Goal: Information Seeking & Learning: Learn about a topic

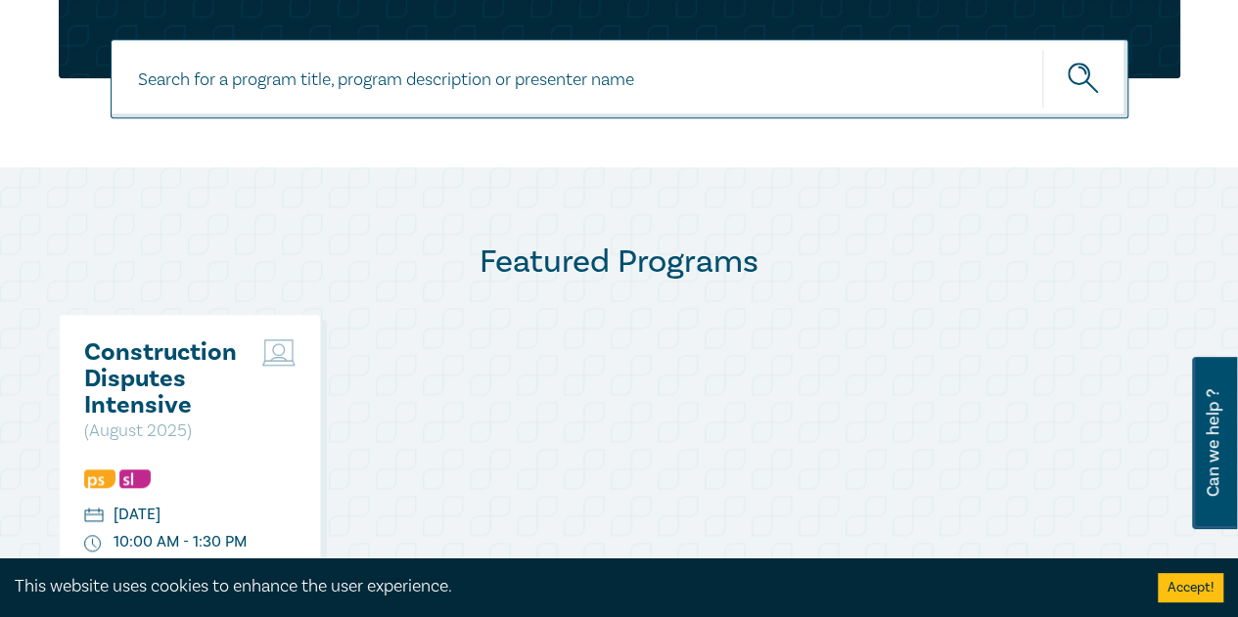
click at [193, 399] on h2 "Construction Disputes Intensive" at bounding box center [168, 379] width 169 height 79
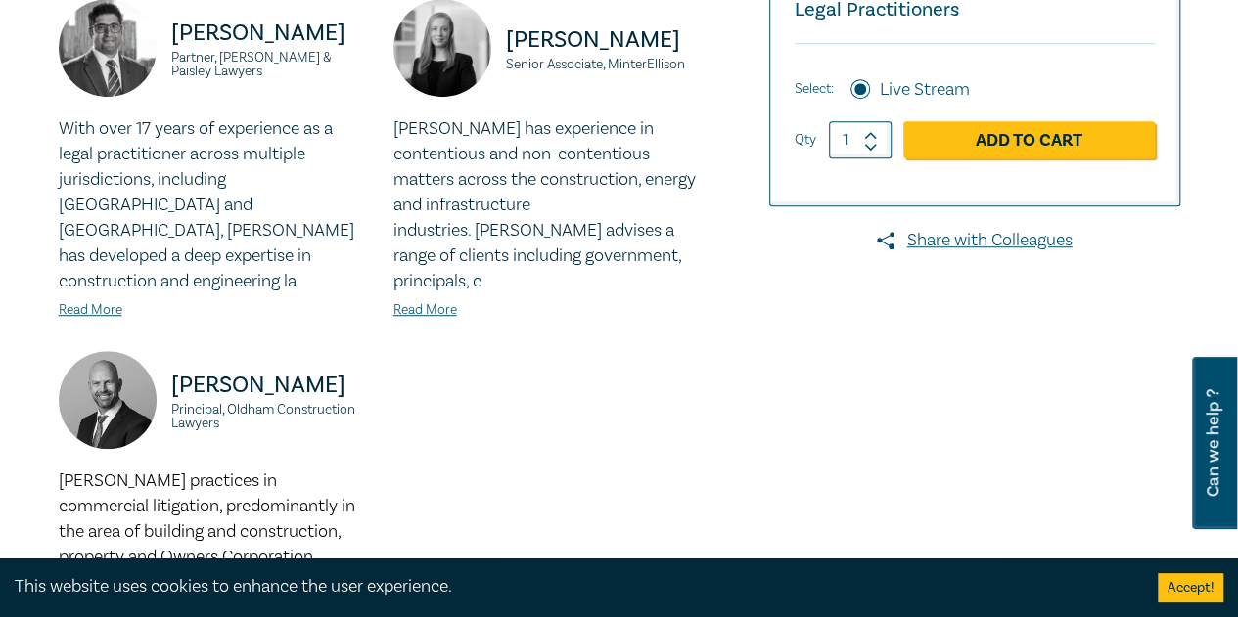
scroll to position [587, 0]
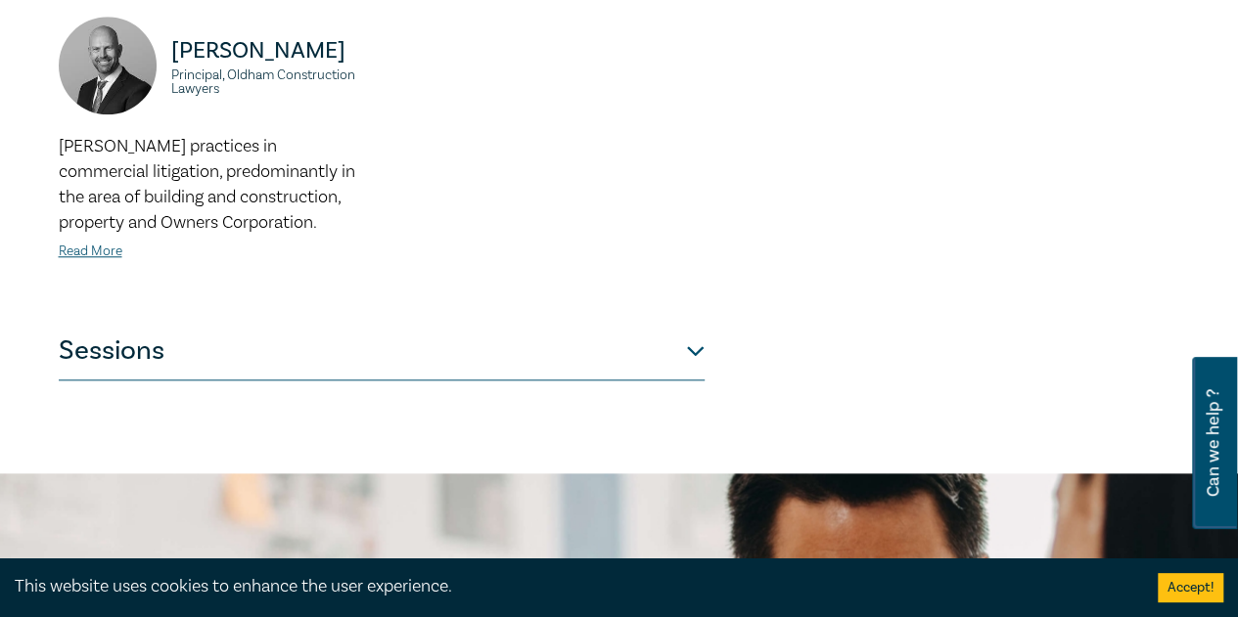
click at [246, 338] on button "Sessions" at bounding box center [382, 351] width 646 height 59
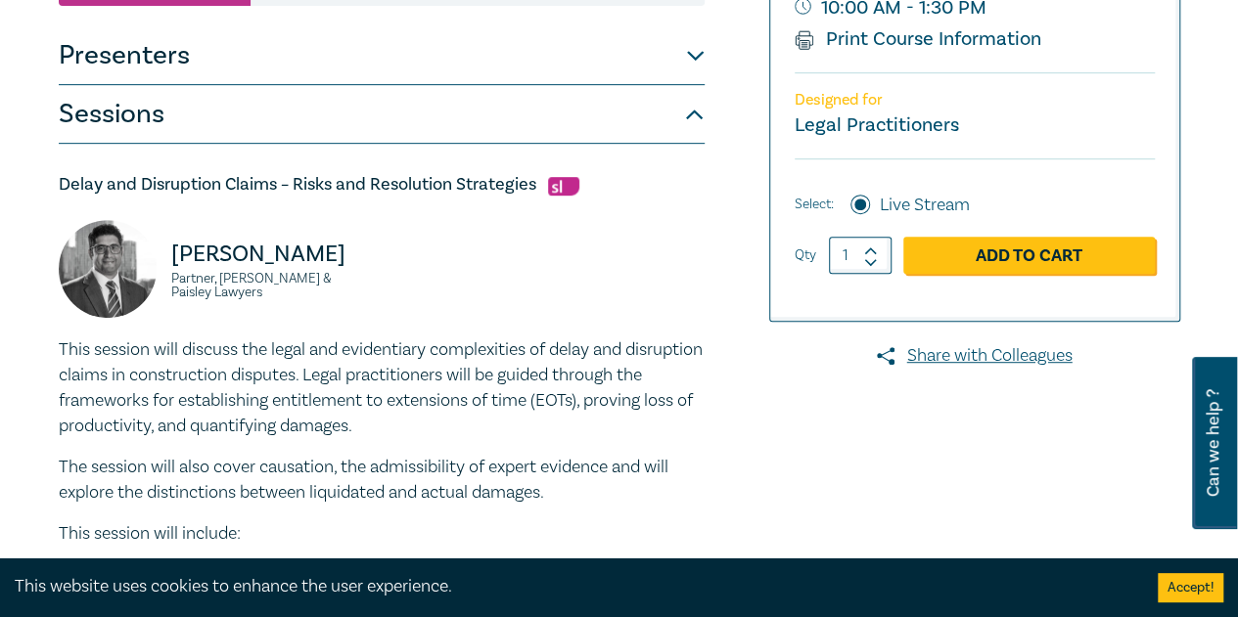
scroll to position [391, 0]
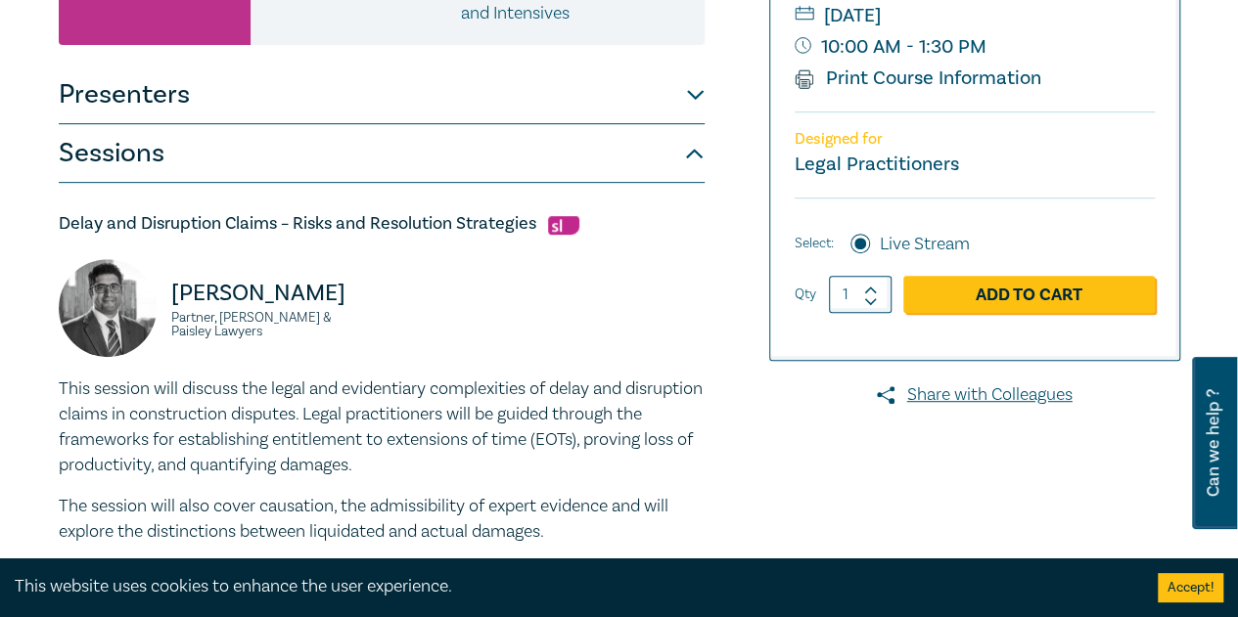
click at [242, 114] on button "Presenters" at bounding box center [382, 95] width 646 height 59
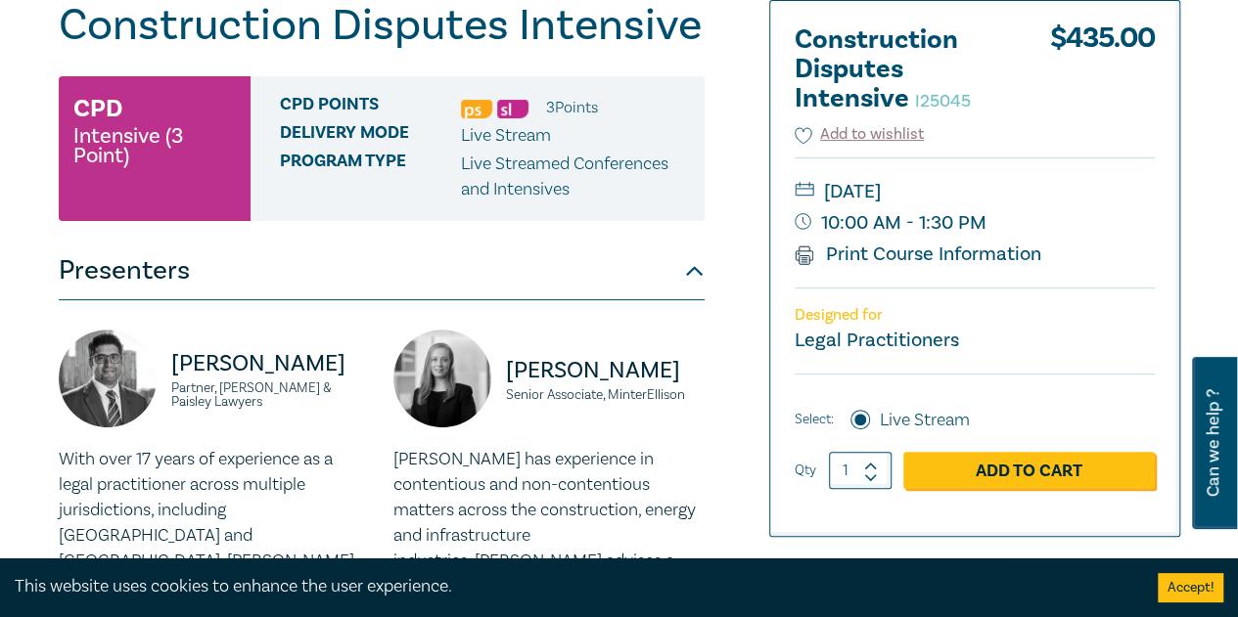
scroll to position [0, 0]
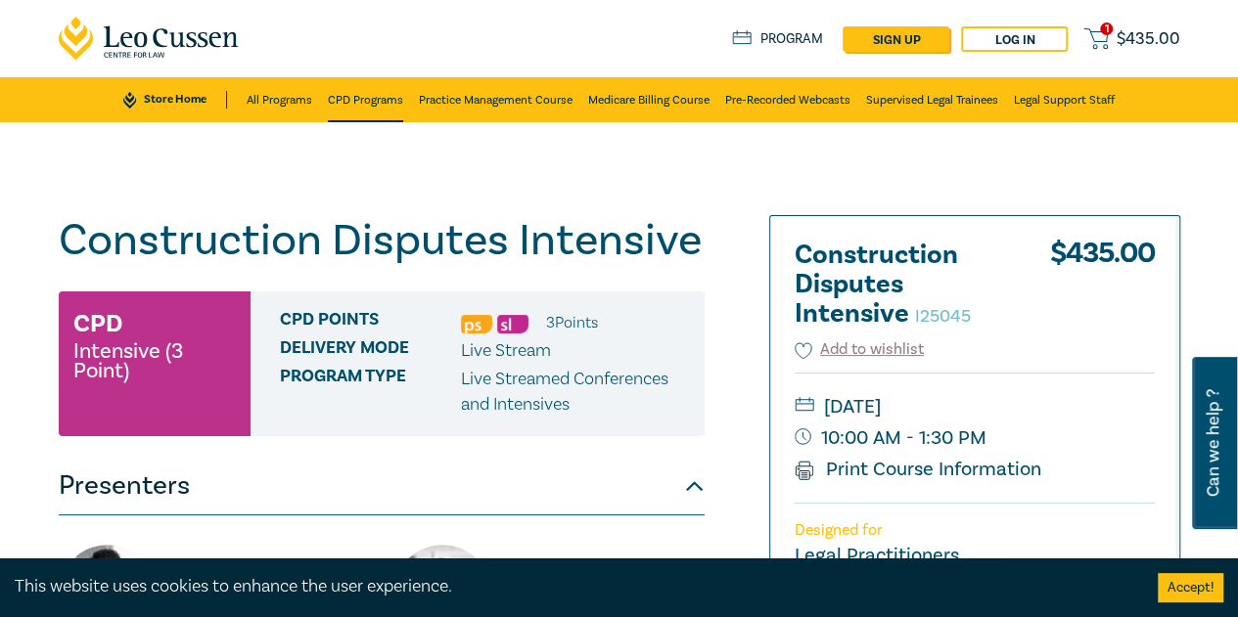
click at [341, 111] on link "CPD Programs" at bounding box center [365, 99] width 75 height 45
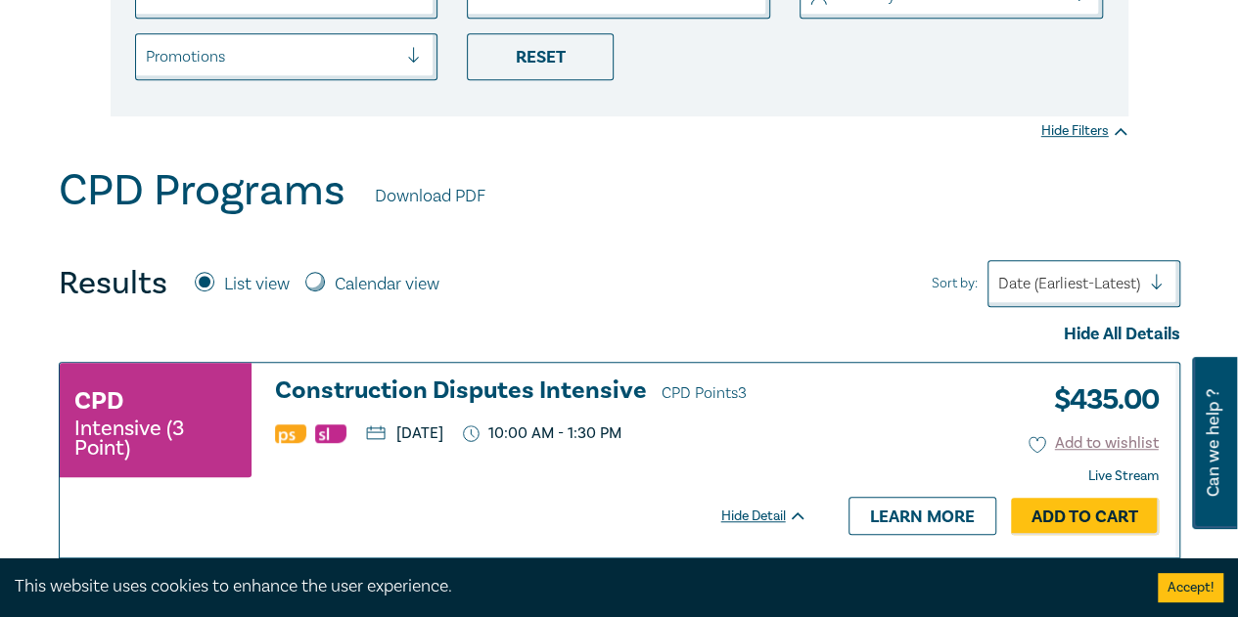
click at [327, 383] on h3 "Construction Disputes Intensive CPD Points 3" at bounding box center [541, 392] width 532 height 29
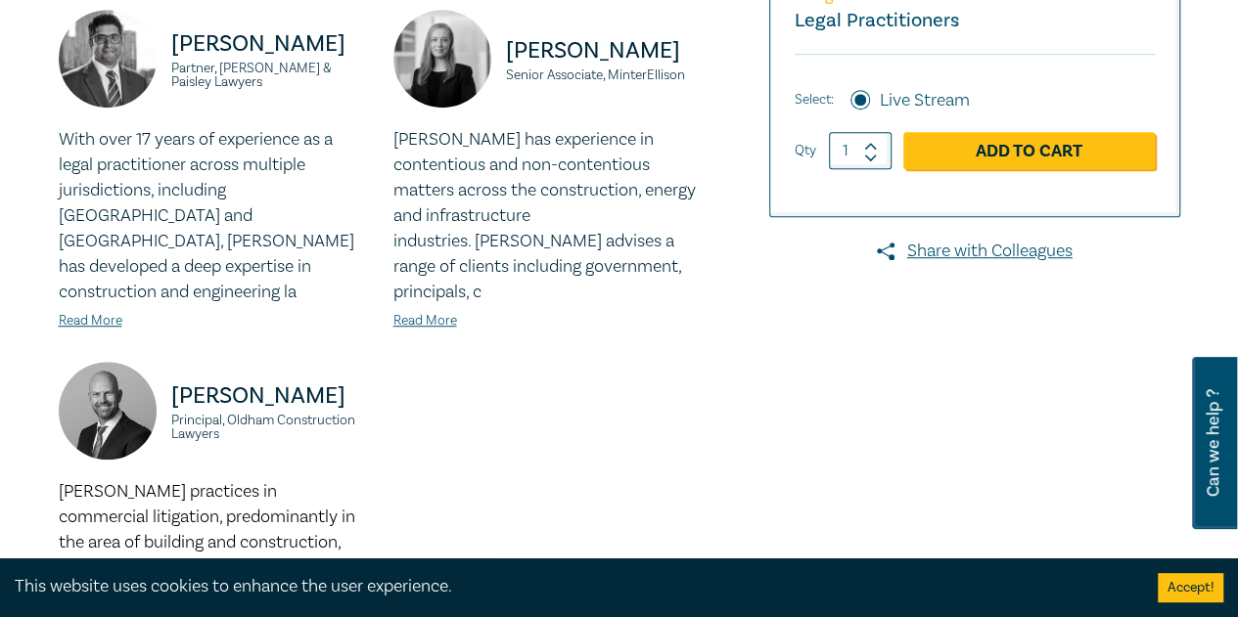
scroll to position [294, 0]
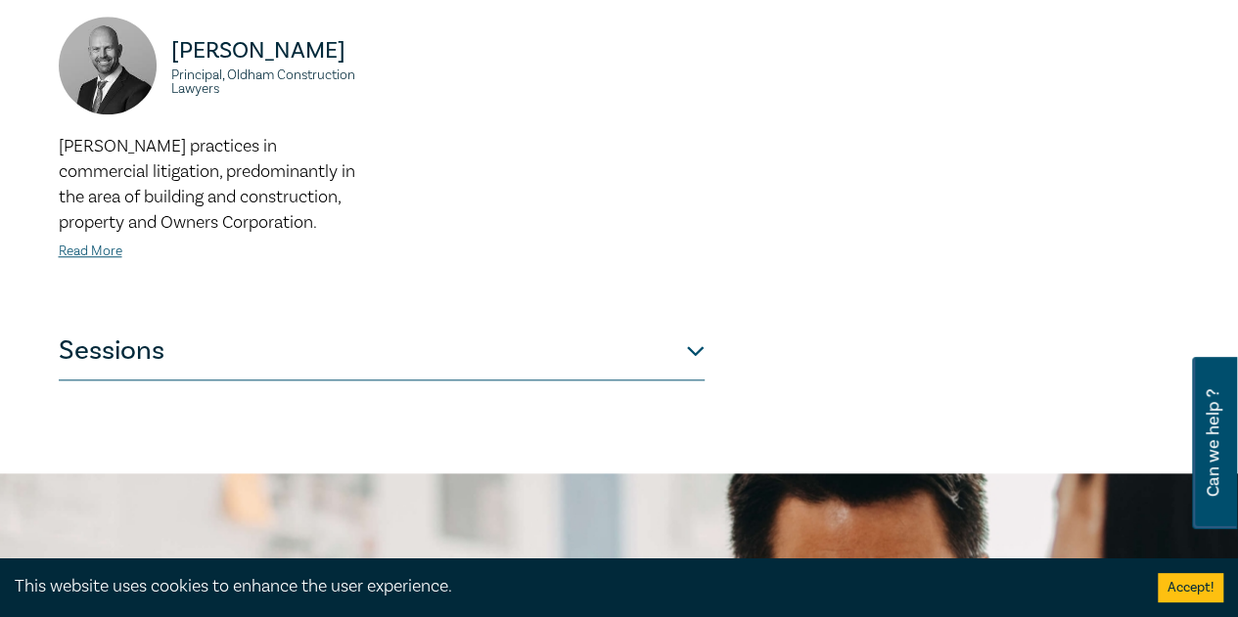
click at [590, 322] on button "Sessions" at bounding box center [382, 351] width 646 height 59
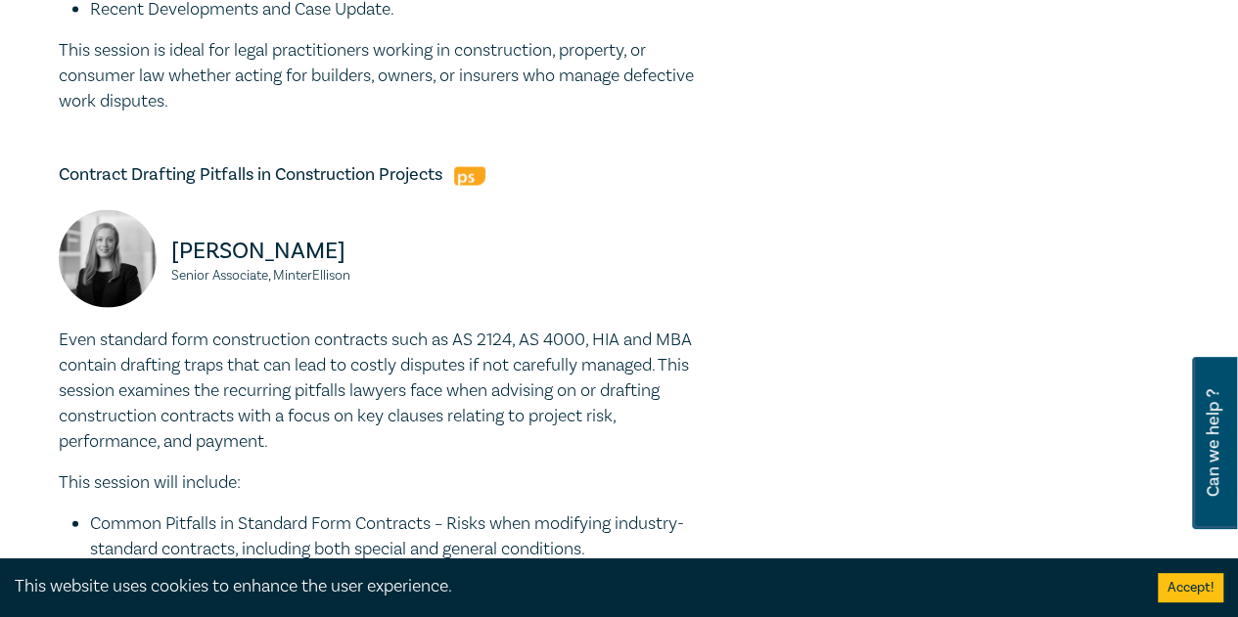
scroll to position [1761, 0]
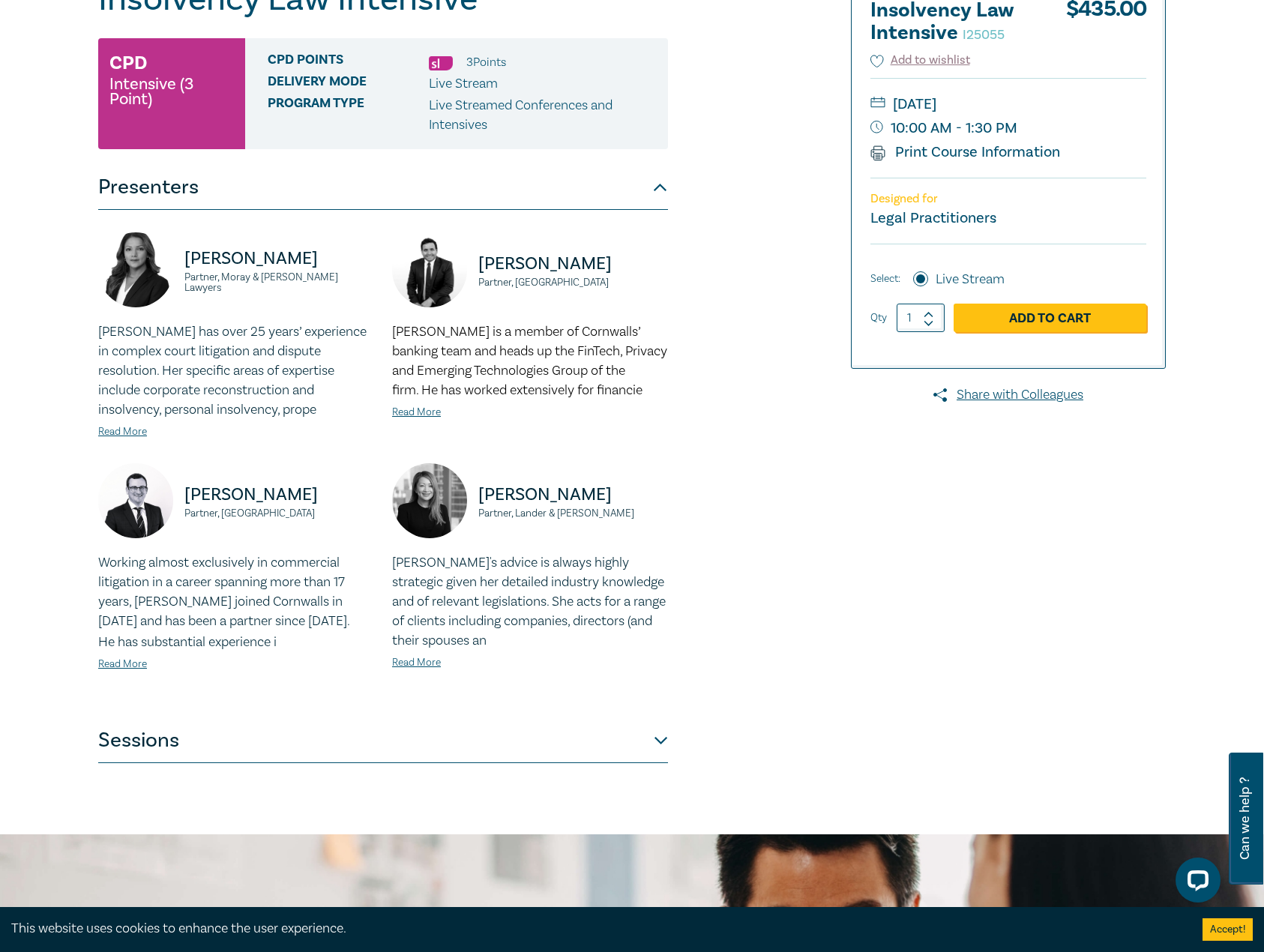
scroll to position [199, 0]
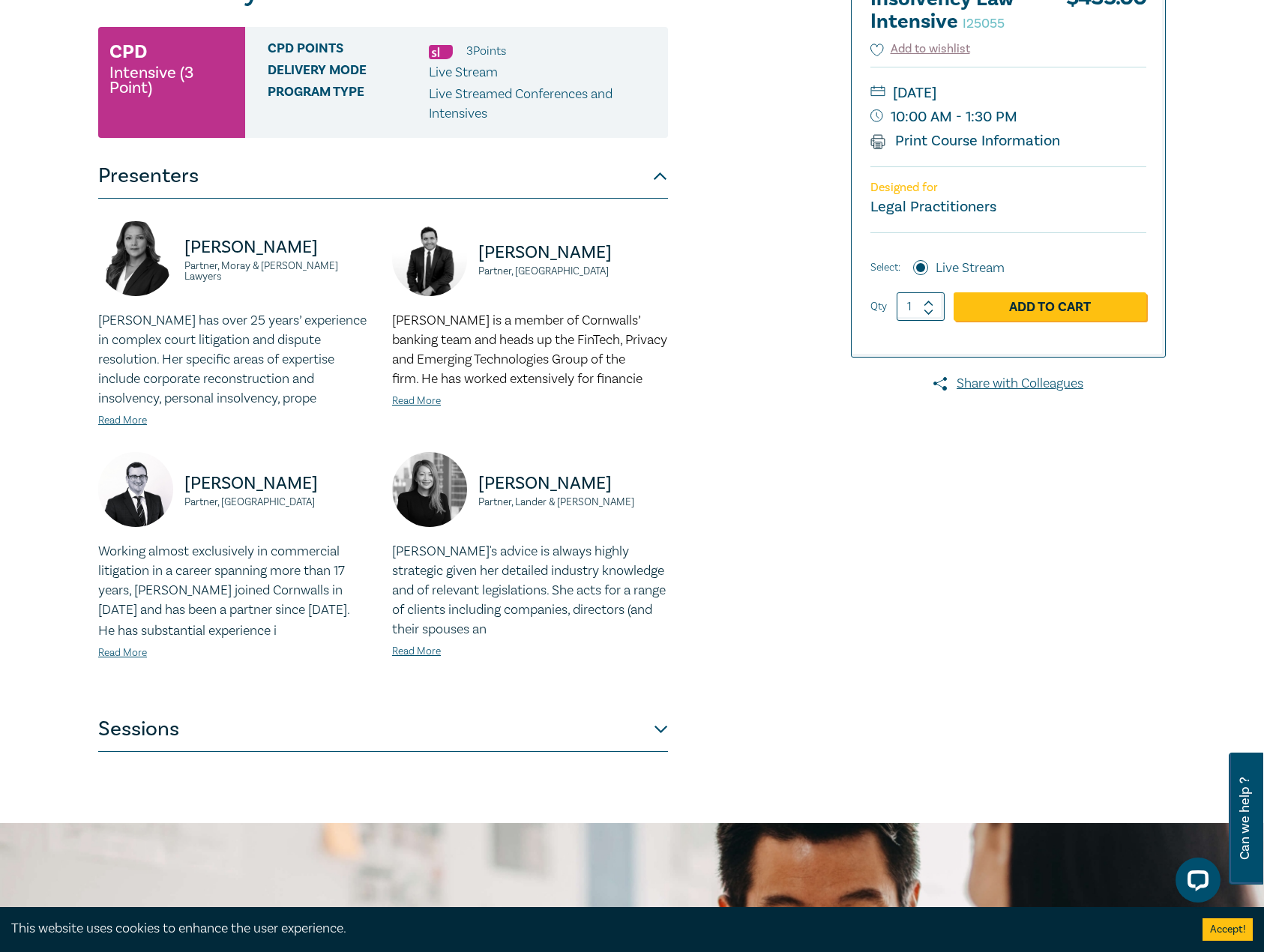
click at [638, 737] on button "Sessions" at bounding box center [383, 729] width 570 height 45
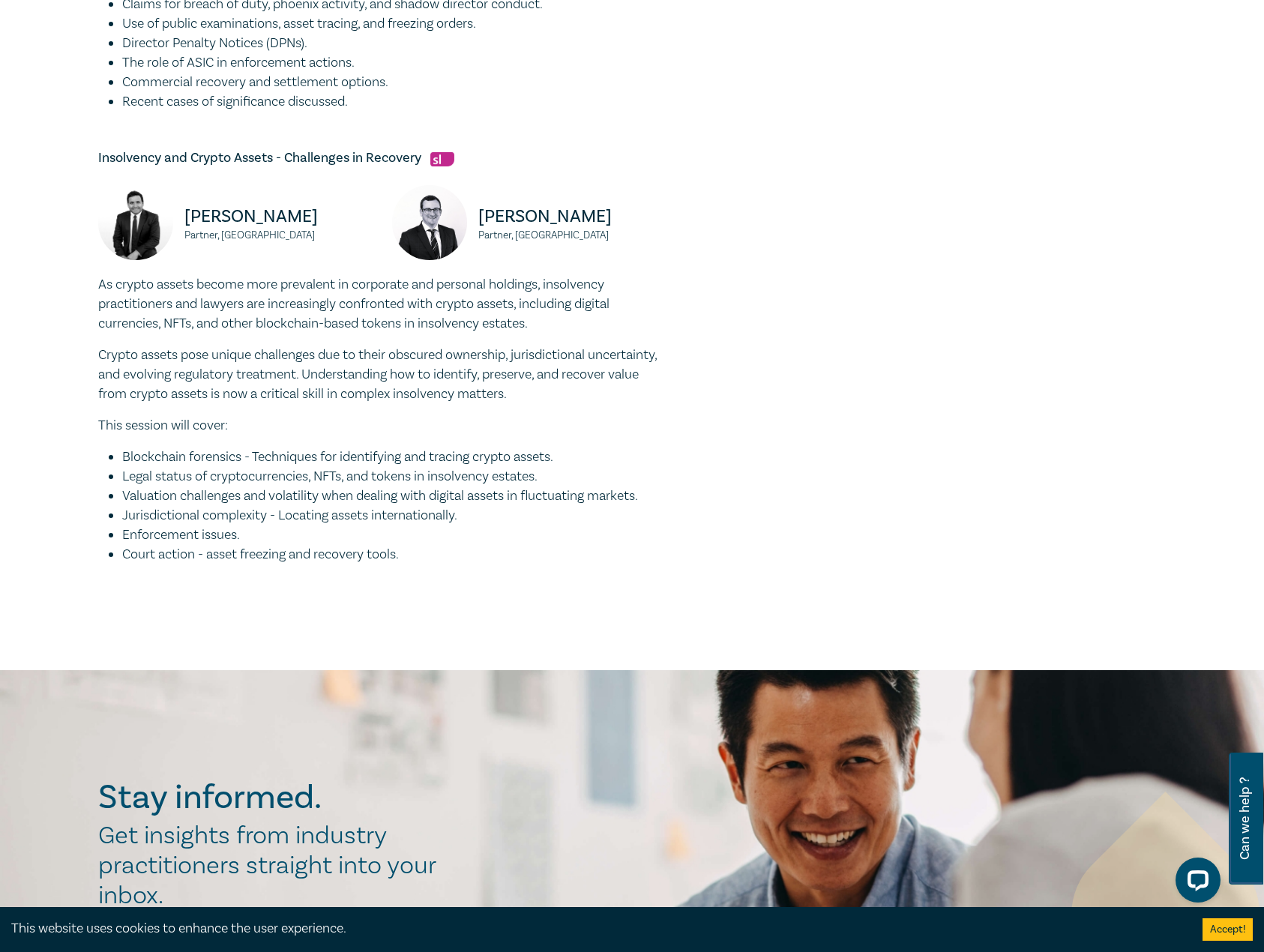
scroll to position [1274, 0]
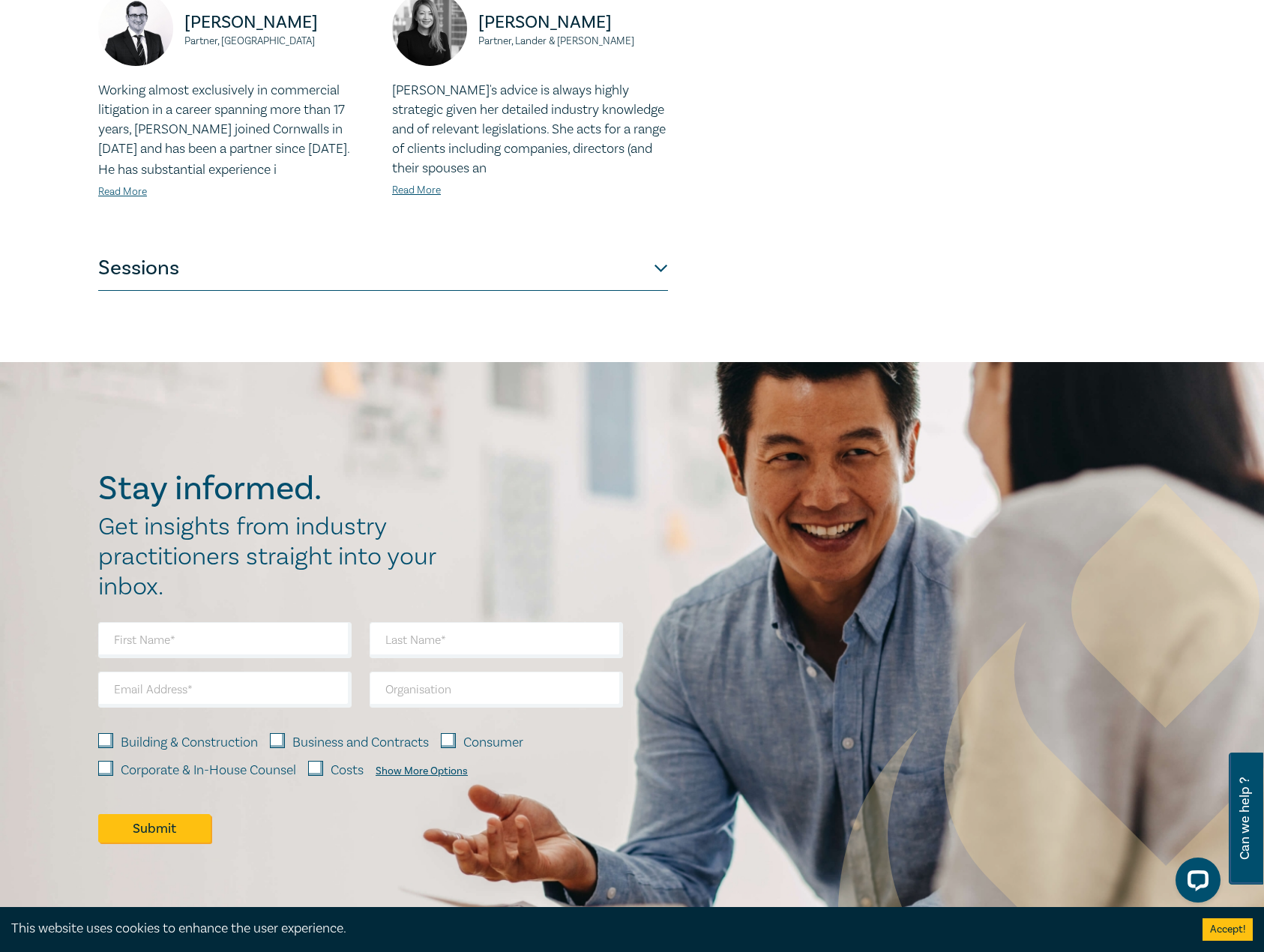
scroll to position [824, 0]
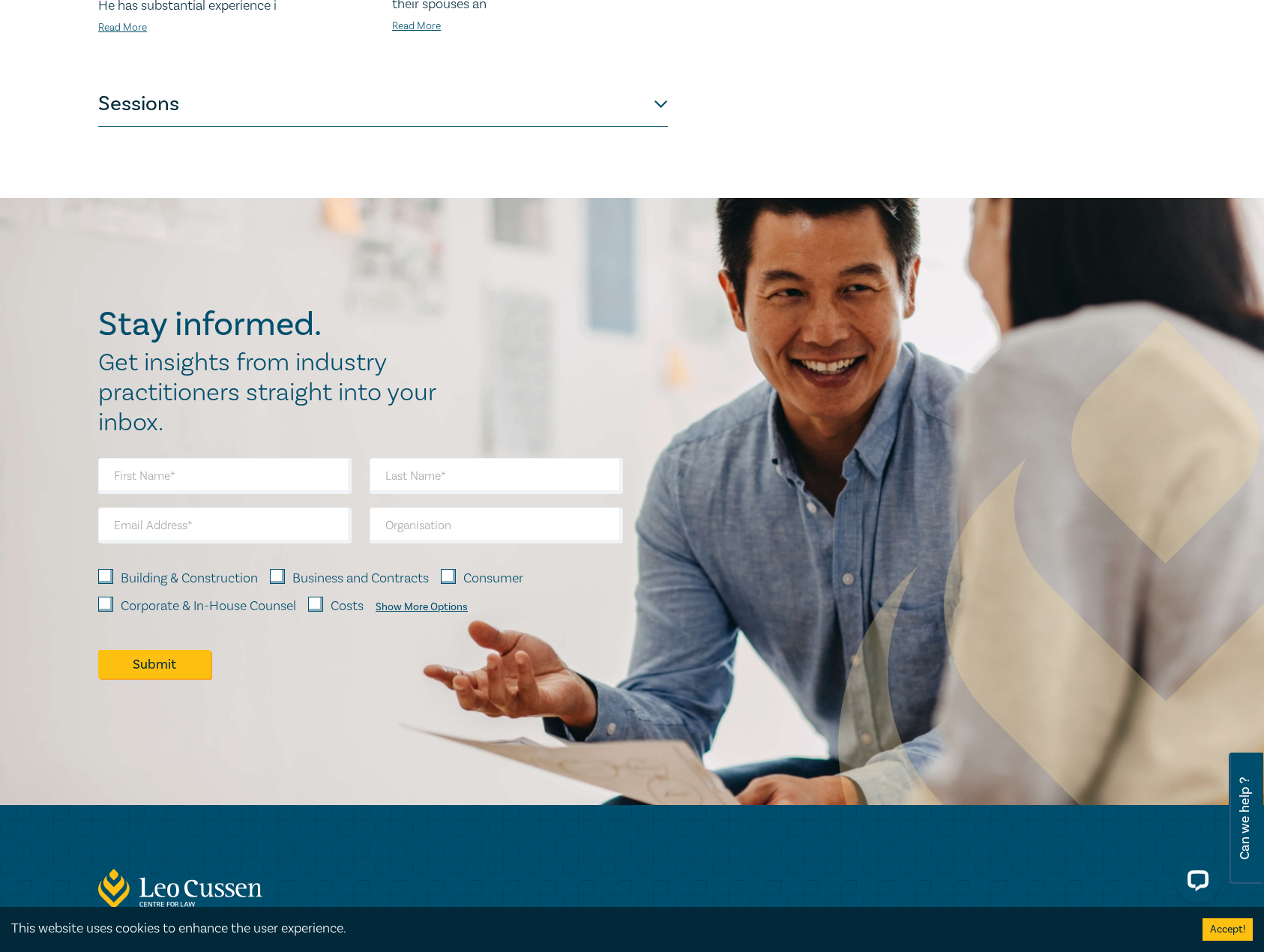
click at [605, 107] on button "Sessions" at bounding box center [383, 104] width 570 height 45
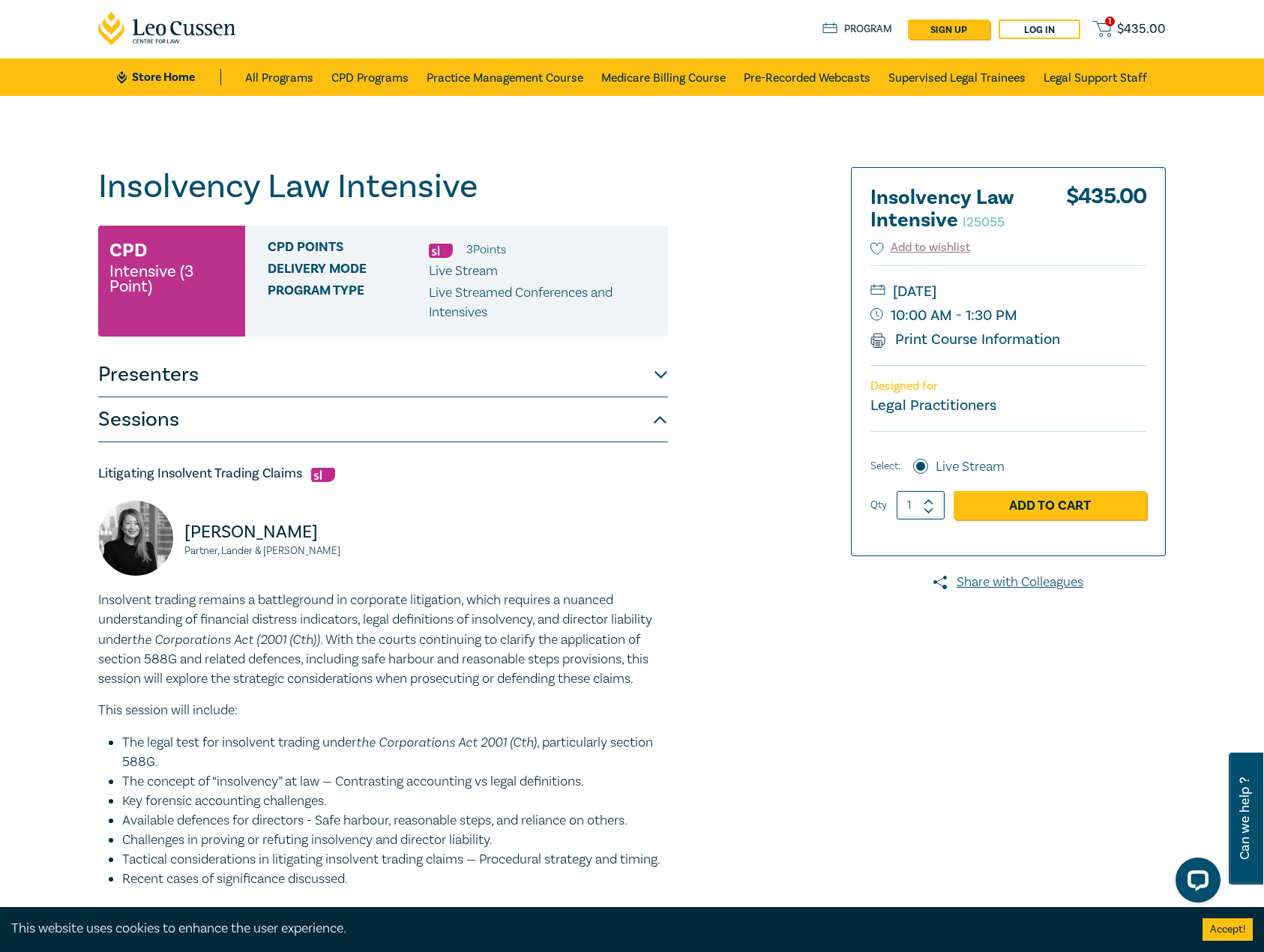
scroll to position [0, 0]
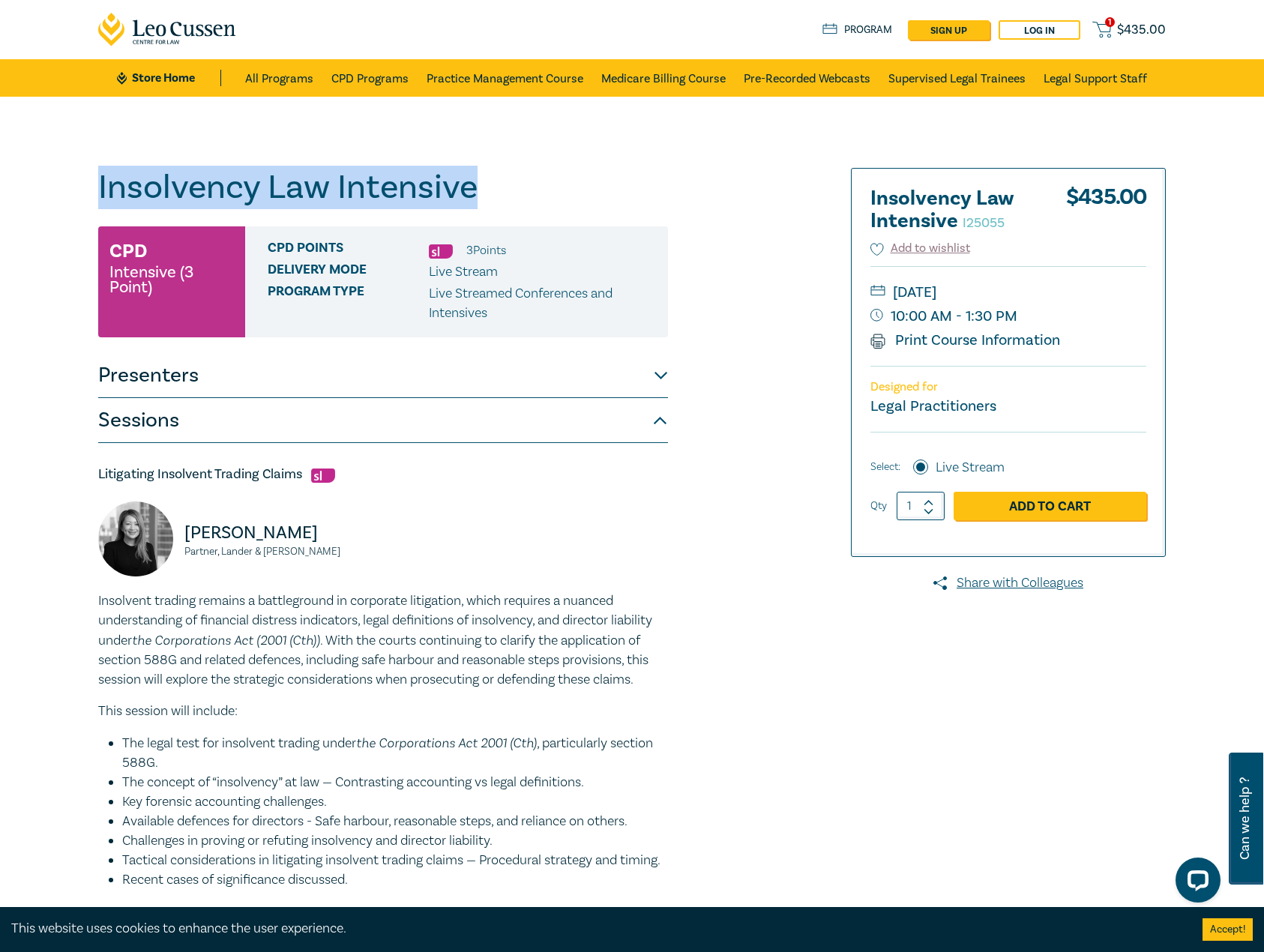
drag, startPoint x: 496, startPoint y: 182, endPoint x: 85, endPoint y: 175, distance: 411.1
copy h1 "Insolvency Law Intensive"
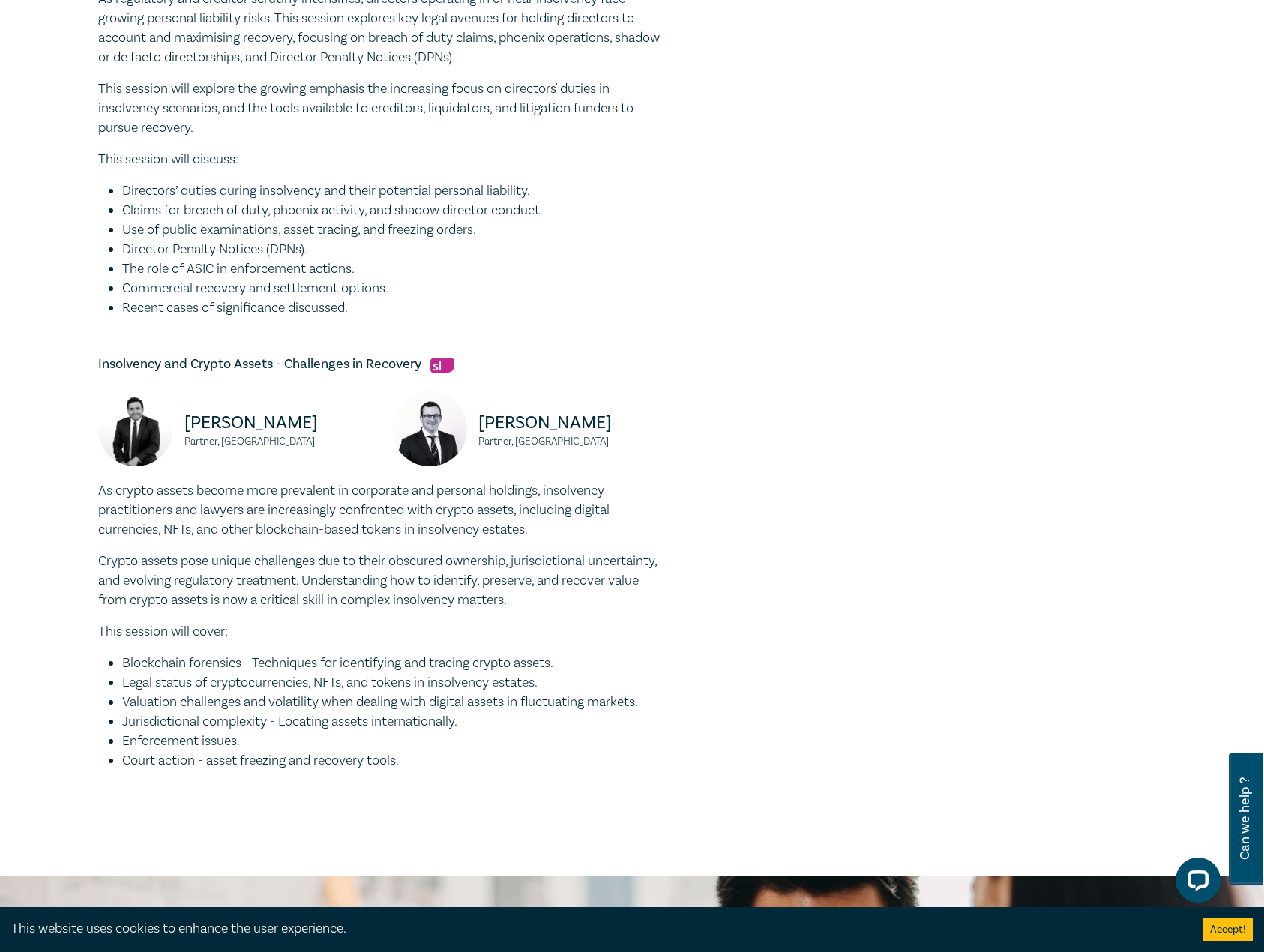
scroll to position [1199, 0]
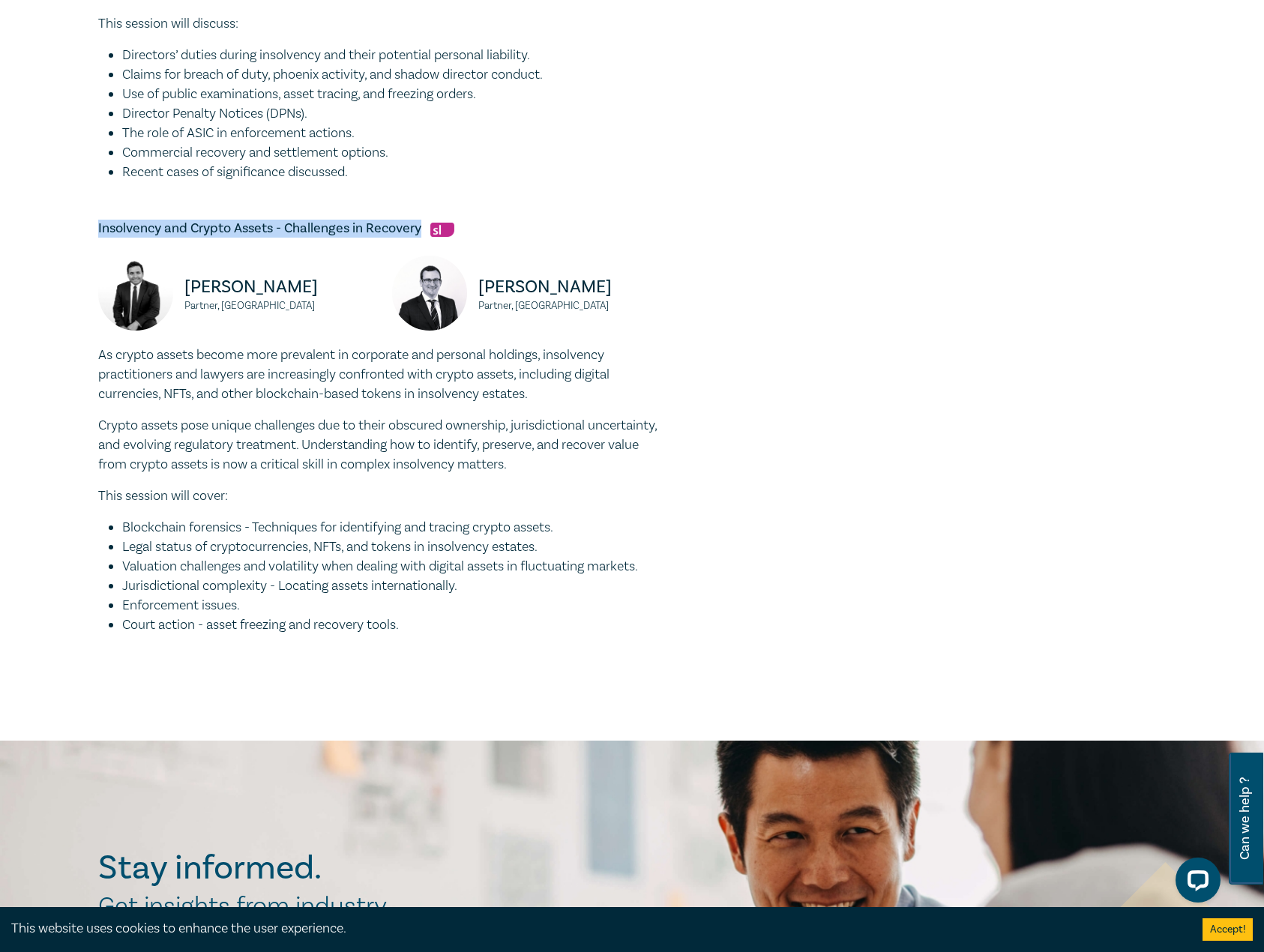
drag, startPoint x: 421, startPoint y: 251, endPoint x: 77, endPoint y: 248, distance: 344.0
copy h5 "Insolvency and Crypto Assets - Challenges in Recovery"
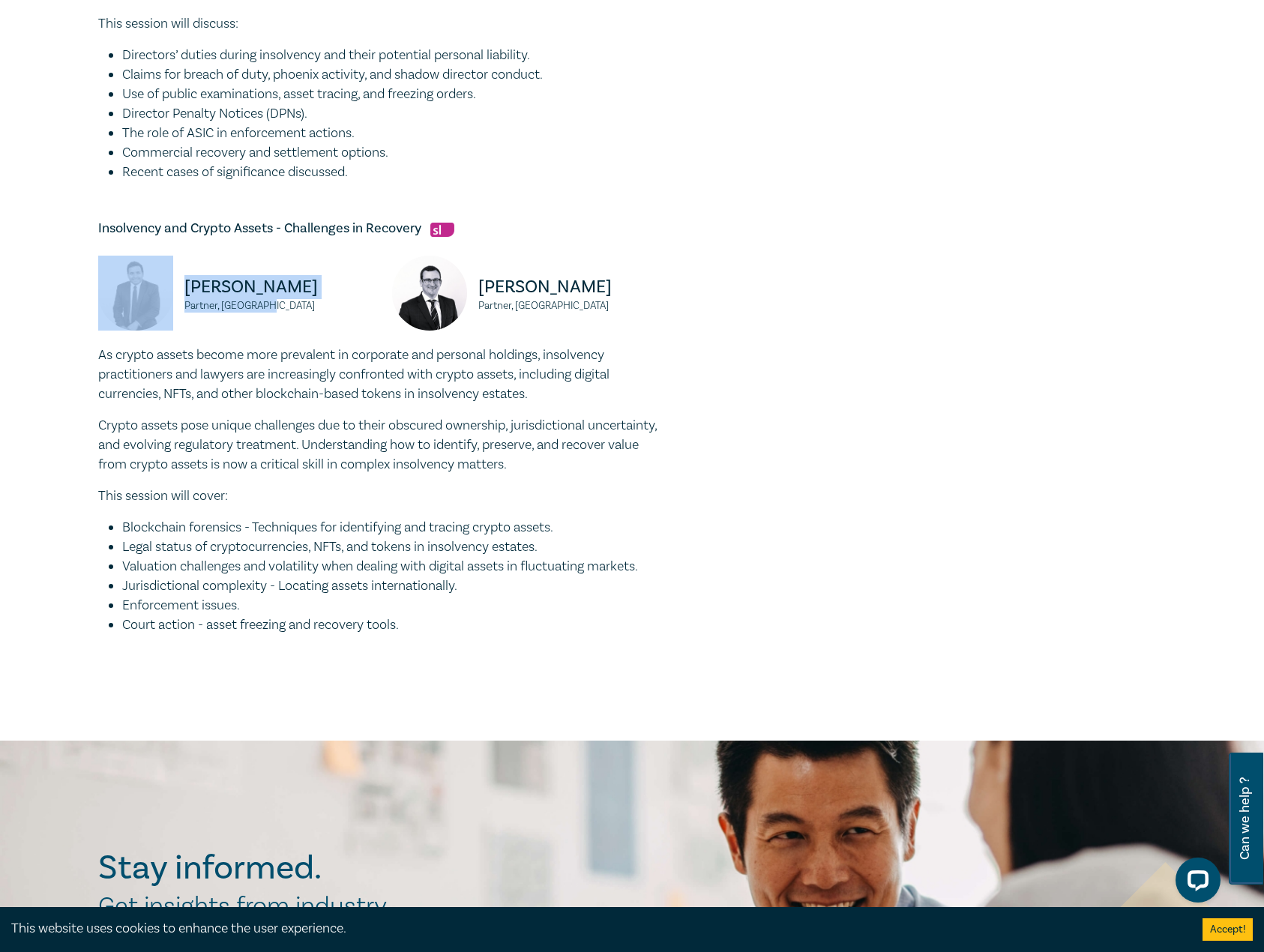
drag, startPoint x: 288, startPoint y: 327, endPoint x: 159, endPoint y: 305, distance: 130.9
click at [159, 305] on div "David Kreltszheim Partner, Cornwalls" at bounding box center [236, 300] width 276 height 90
copy div "David Kreltszheim Partner, Cornwalls"
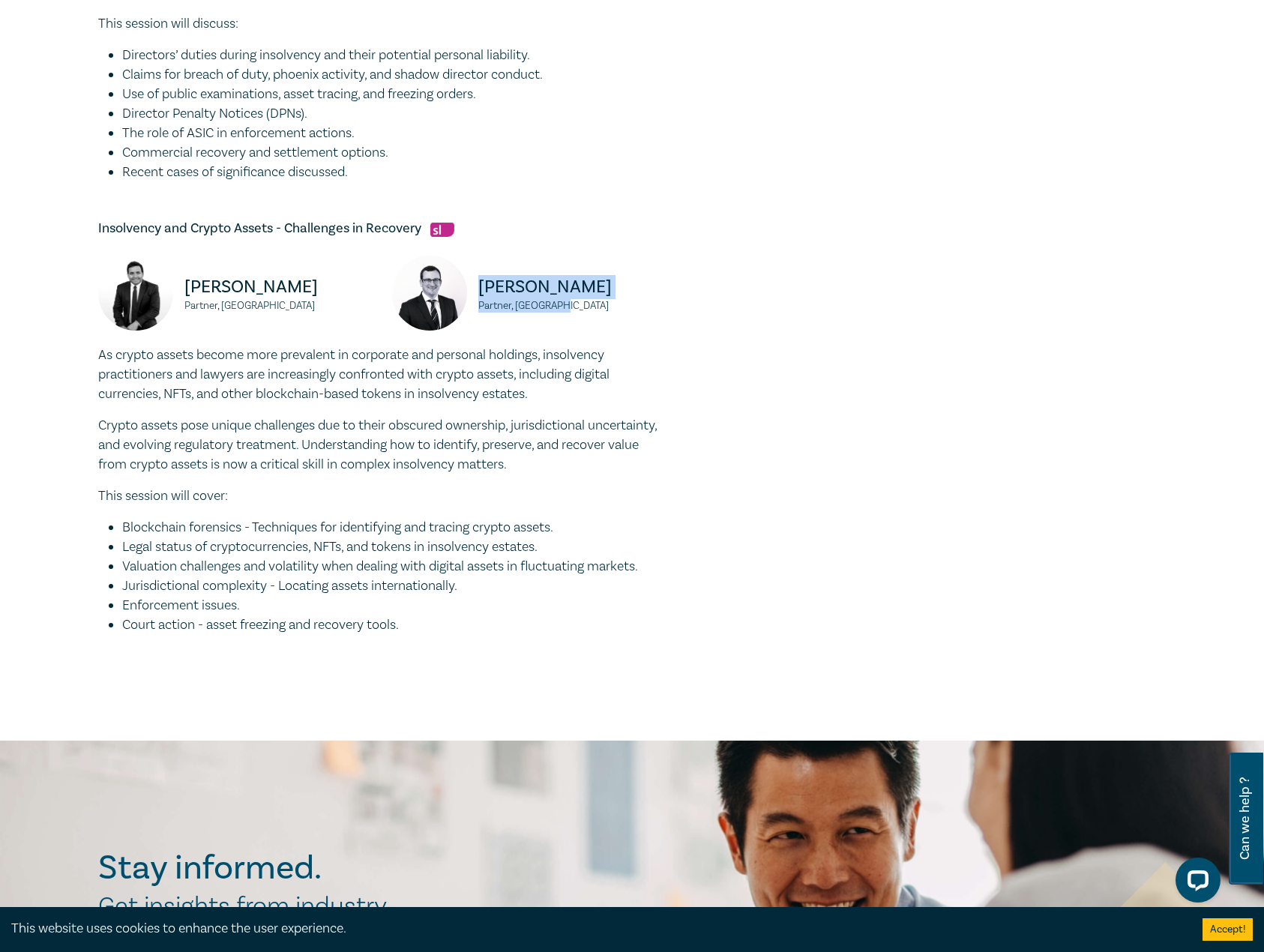
drag, startPoint x: 578, startPoint y: 322, endPoint x: 475, endPoint y: 311, distance: 103.6
click at [475, 311] on div "Jarrod Munro Partner, Cornwalls" at bounding box center [530, 300] width 276 height 90
copy div "Jarrod Munro Partner, Cornwalls"
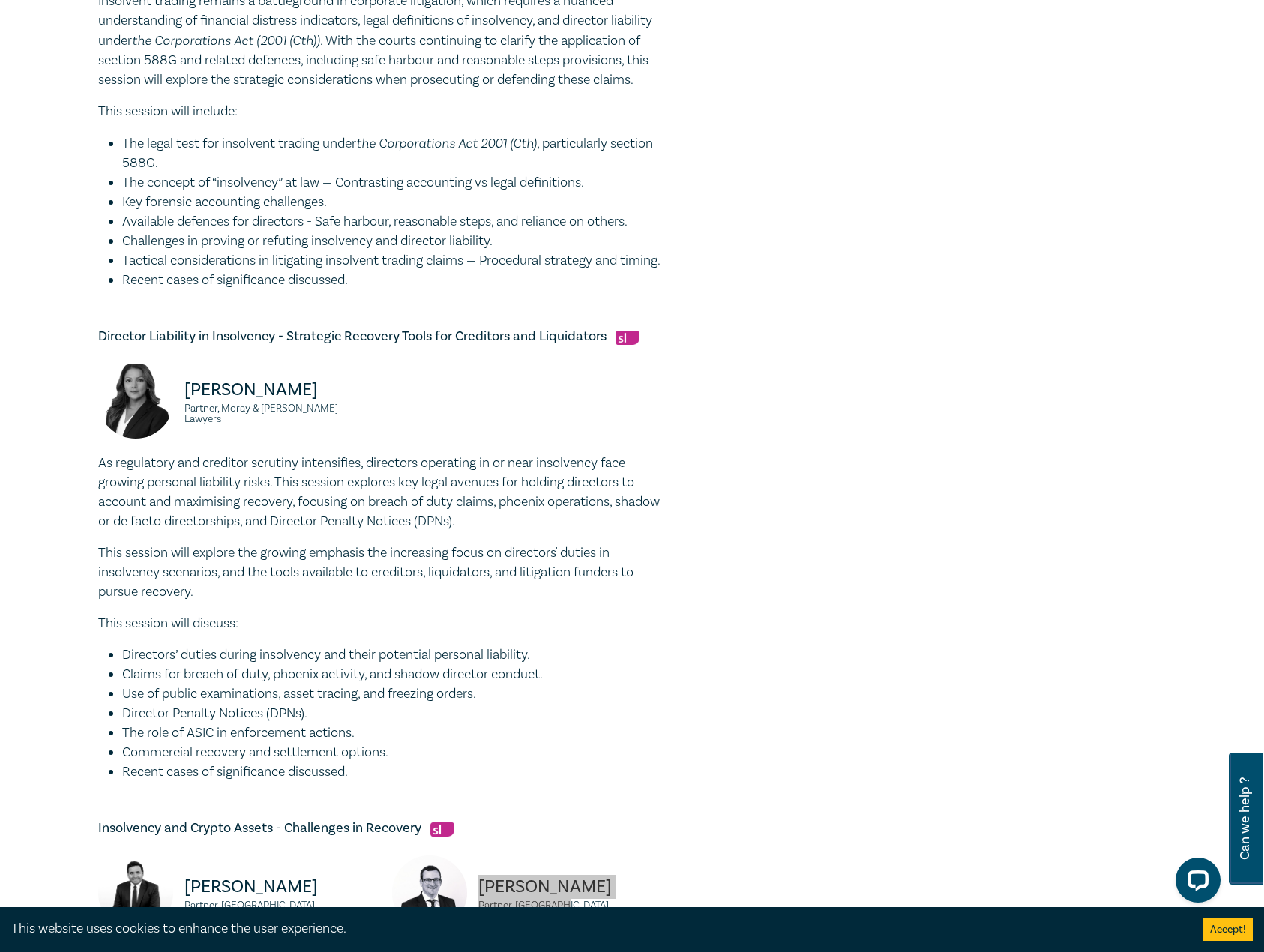
scroll to position [1124, 0]
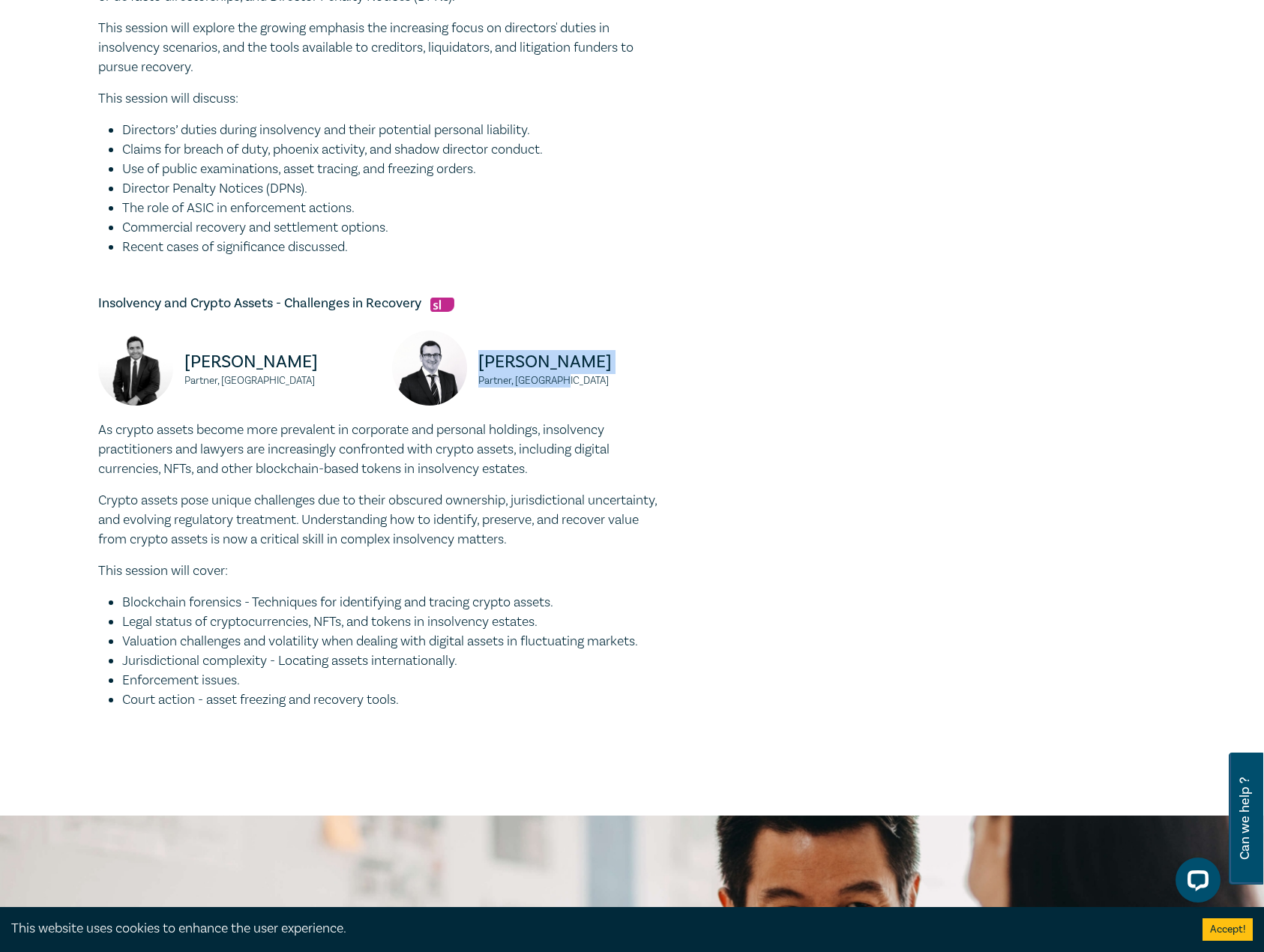
click at [602, 374] on p "Jarrod Munro" at bounding box center [573, 361] width 190 height 24
drag, startPoint x: 598, startPoint y: 383, endPoint x: 470, endPoint y: 379, distance: 128.1
click at [470, 379] on div "Jarrod Munro Partner, Cornwalls" at bounding box center [530, 375] width 276 height 90
copy p "Jarrod Munro"
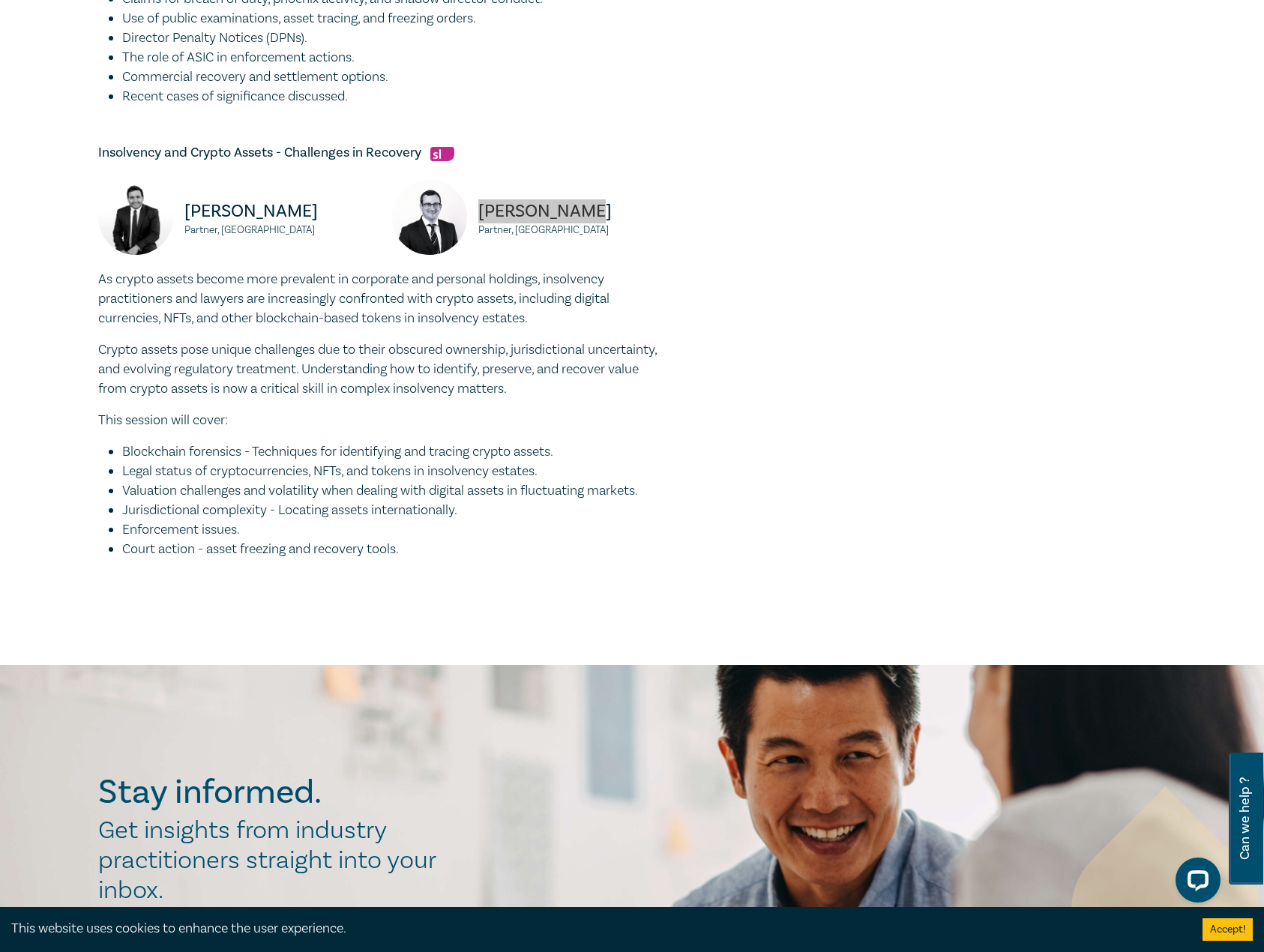
scroll to position [1049, 0]
